Goal: Task Accomplishment & Management: Complete application form

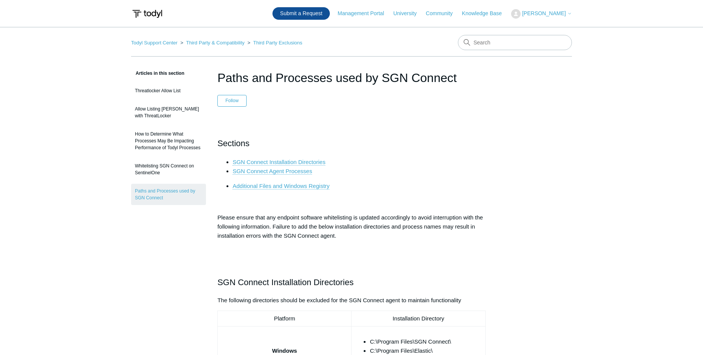
click at [310, 12] on link "Submit a Request" at bounding box center [300, 13] width 57 height 13
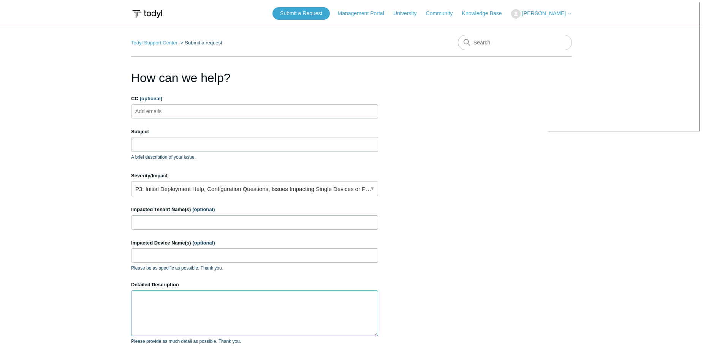
click at [188, 302] on textarea "Detailed Description" at bounding box center [254, 314] width 247 height 46
paste textarea "1. Does the Todyl Elastic agent maintain any local definition or signature file…"
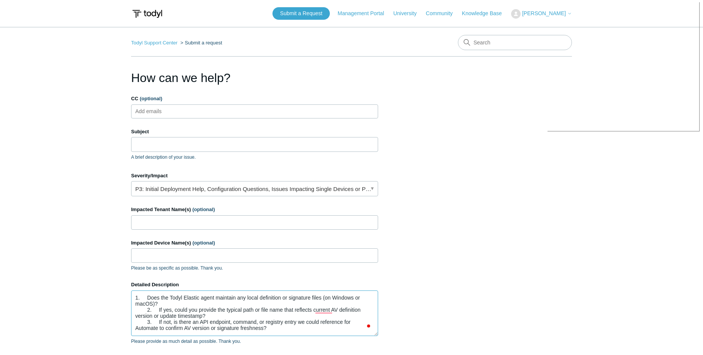
type textarea "1. Does the Todyl Elastic agent maintain any local definition or signature file…"
click at [169, 138] on input "Subject" at bounding box center [254, 144] width 247 height 14
paste input "larification on Antivirus Definition / Signature Location for ConnectWise Autom…"
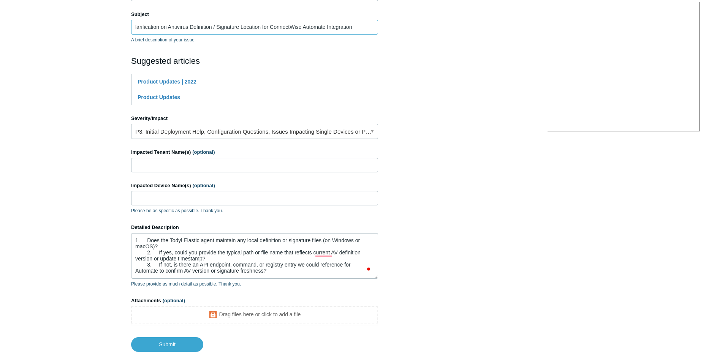
scroll to position [131, 0]
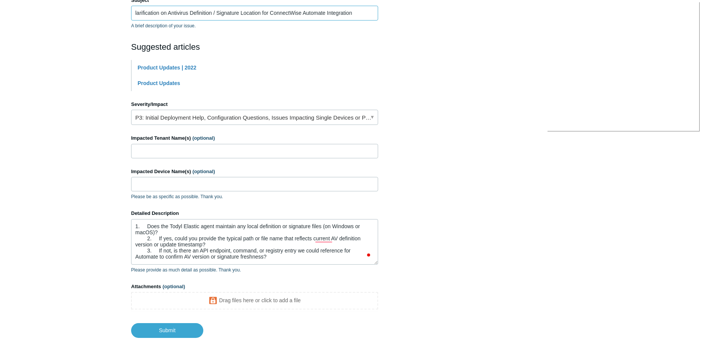
type input "larification on Antivirus Definition / Signature Location for ConnectWise Autom…"
click at [198, 153] on input "Impacted Tenant Name(s) (optional)" at bounding box center [254, 151] width 247 height 14
type input "All"
type input "ALL"
click at [423, 230] on section "How can we help? CC (optional) Add emails Subject larification on Antivirus Def…" at bounding box center [351, 137] width 441 height 401
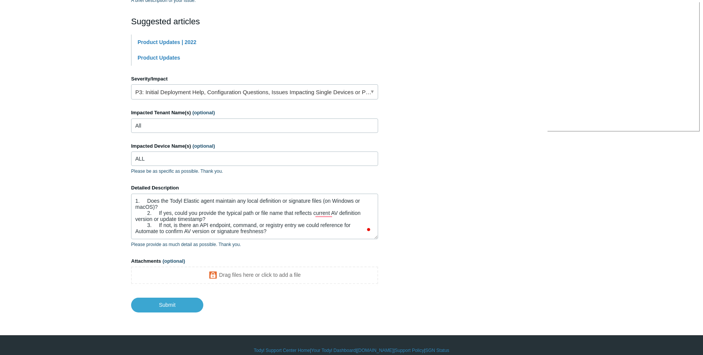
scroll to position [168, 0]
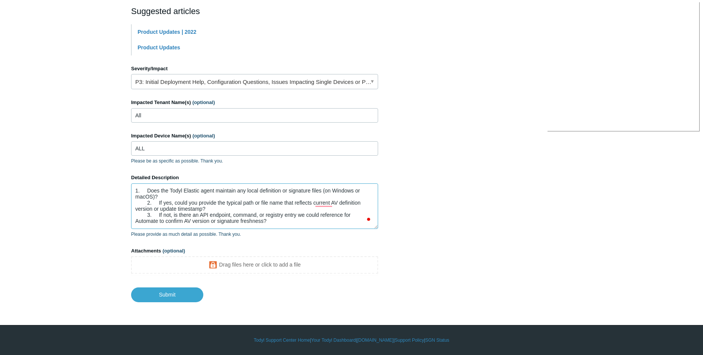
click at [144, 186] on textarea "1. Does the Todyl Elastic agent maintain any local definition or signature file…" at bounding box center [254, 207] width 247 height 46
paste textarea "ConnectWise Support confirmed that Automate requires a defined “Definition Loca…"
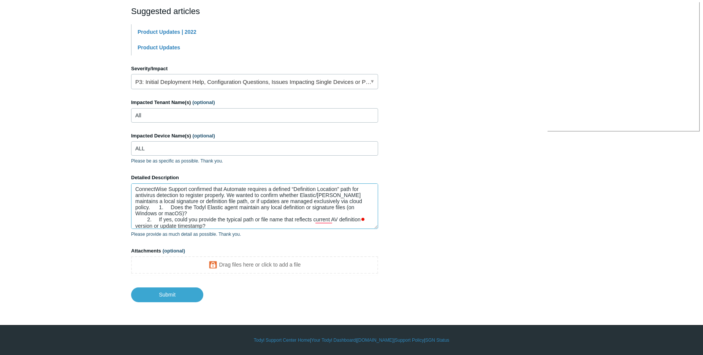
scroll to position [2, 0]
click at [199, 215] on textarea "ConnectWise Support confirmed that Automate requires a defined “Definition Loca…" at bounding box center [254, 207] width 247 height 46
click at [356, 204] on textarea "ConnectWise Support confirmed that Automate requires a defined “Definition Loca…" at bounding box center [254, 207] width 247 height 46
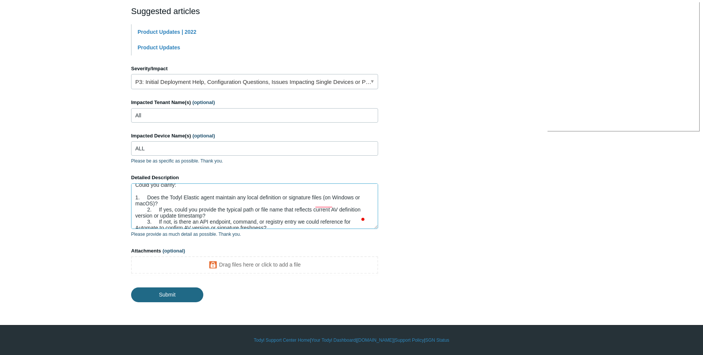
type textarea "ConnectWise Support confirmed that Automate requires a defined “Definition Loca…"
click at [177, 297] on input "Submit" at bounding box center [167, 294] width 72 height 15
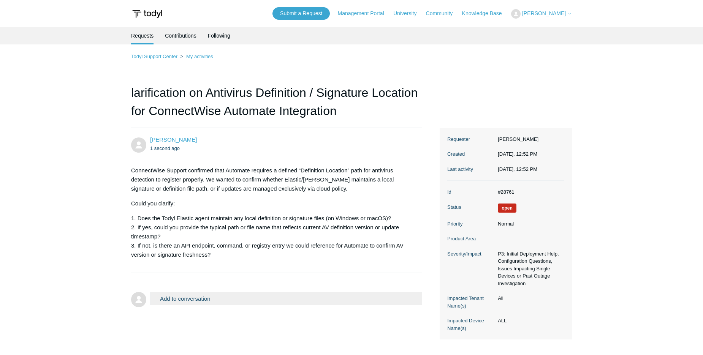
click at [92, 125] on main "Requests Contributions Following Todyl Support Center My activities larificatio…" at bounding box center [351, 187] width 703 height 320
